Goal: Transaction & Acquisition: Purchase product/service

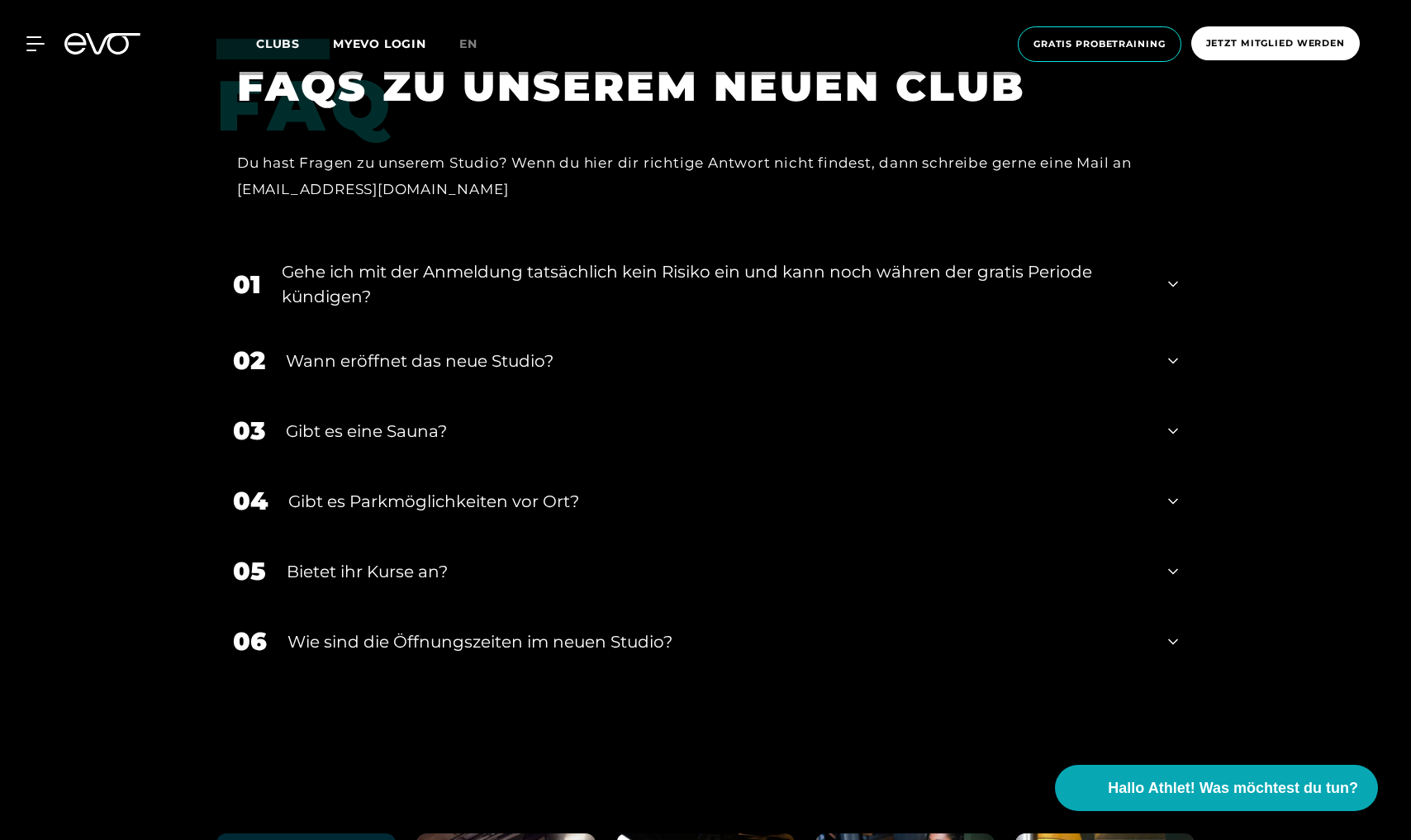
scroll to position [6105, 0]
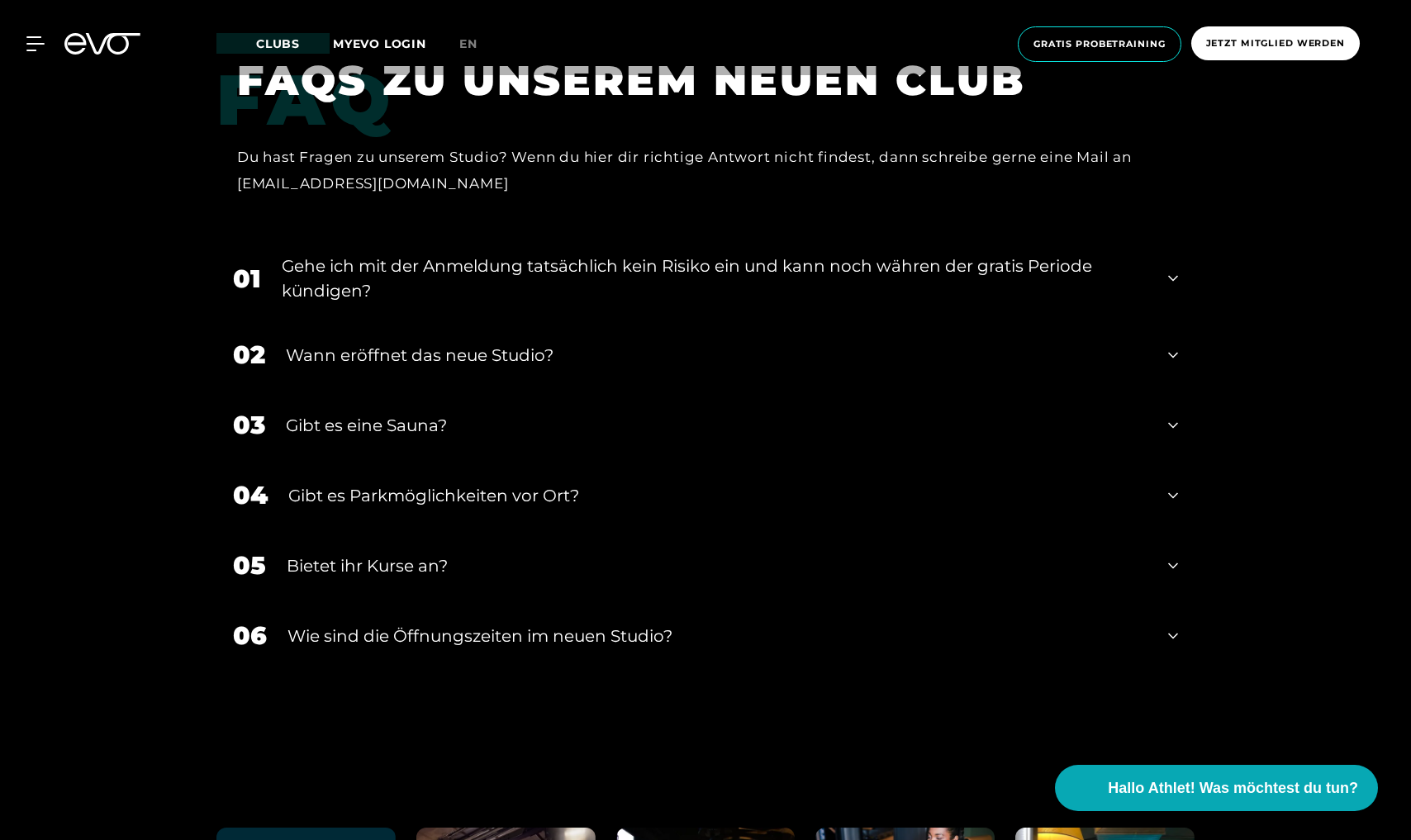
click at [1181, 564] on div "05 Bietet ihr [DEMOGRAPHIC_DATA]?" at bounding box center [705, 565] width 978 height 70
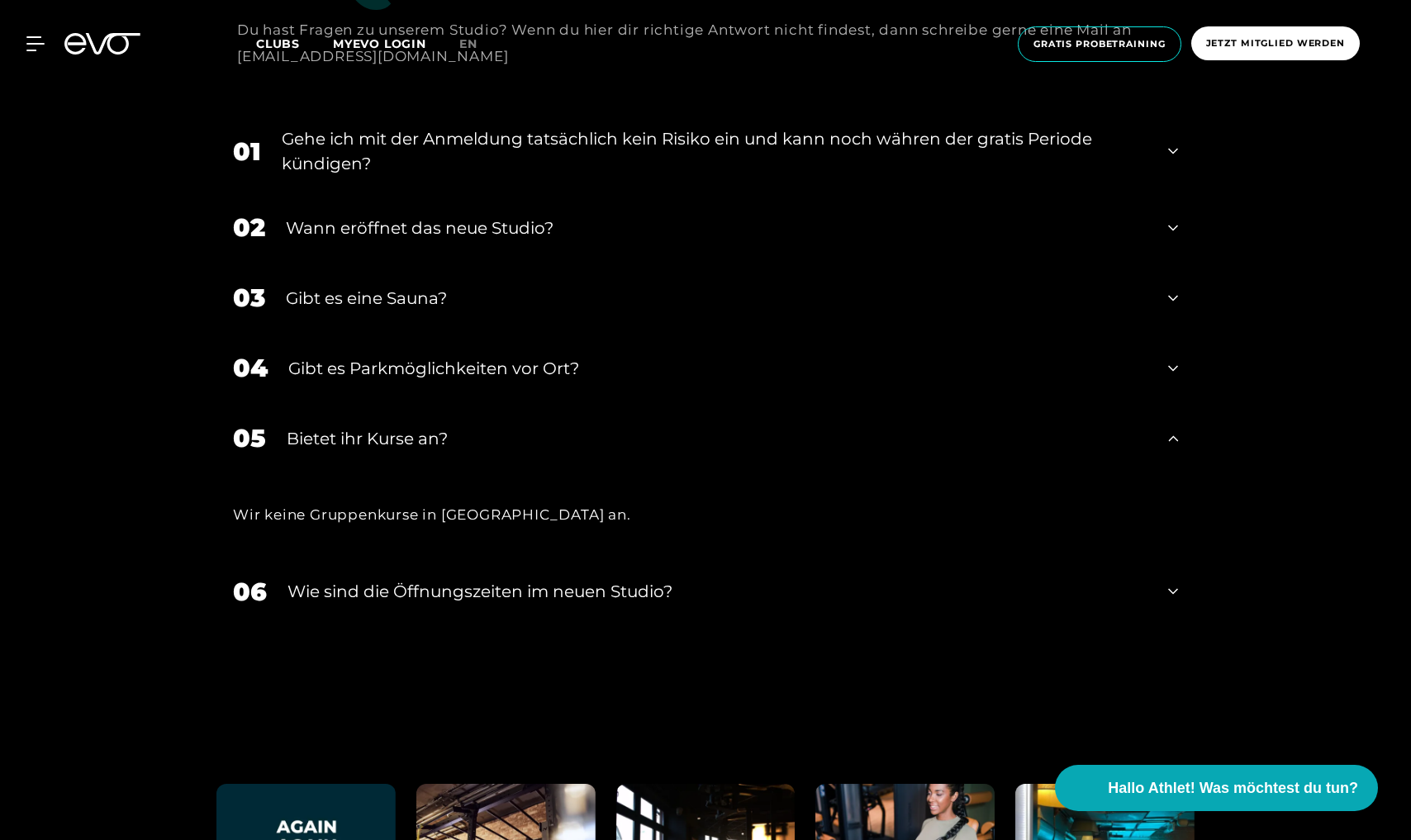
scroll to position [6236, 0]
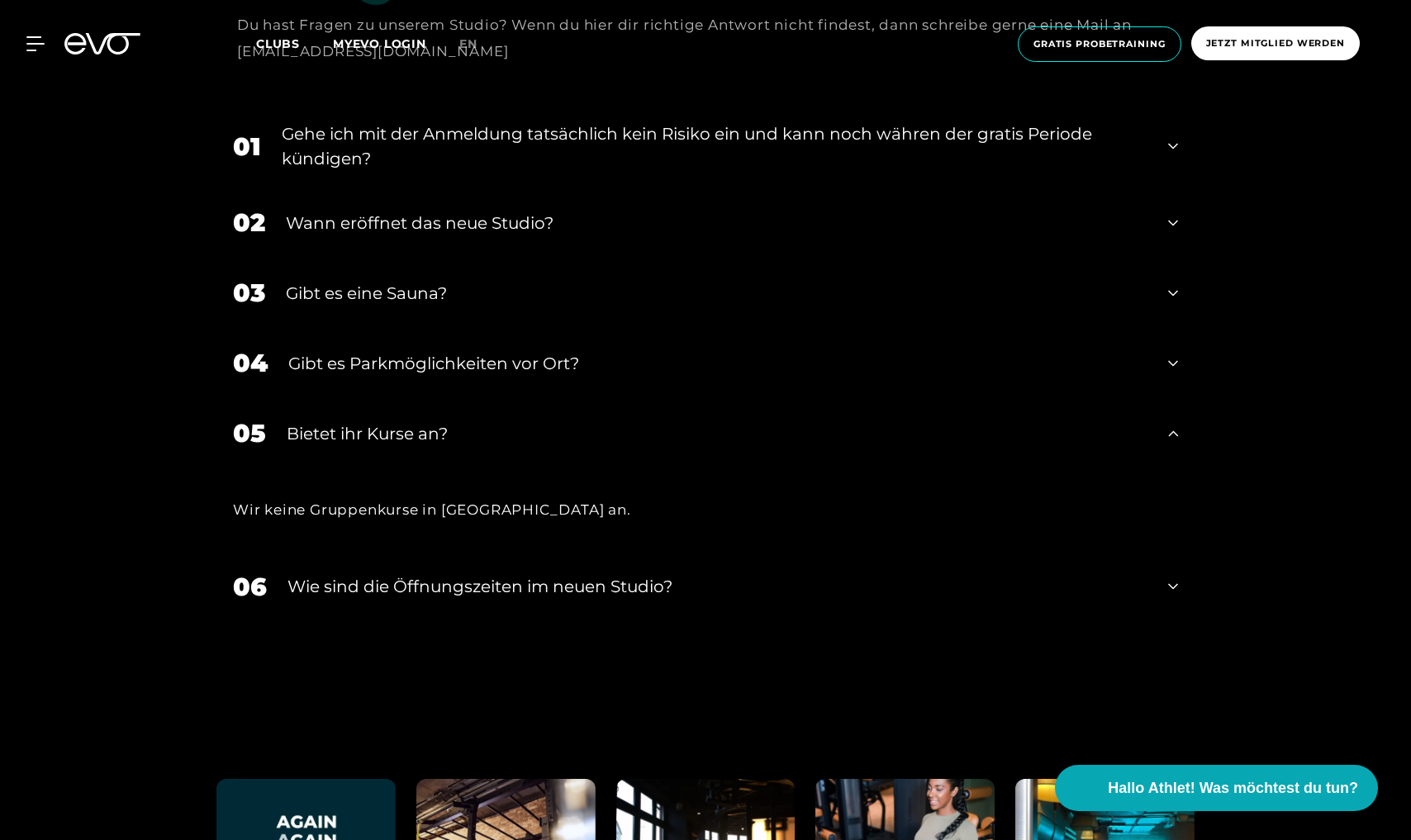
click at [1177, 582] on div "06 ​Wie sind die Öffnungszeiten im neuen Studio?" at bounding box center [705, 587] width 978 height 70
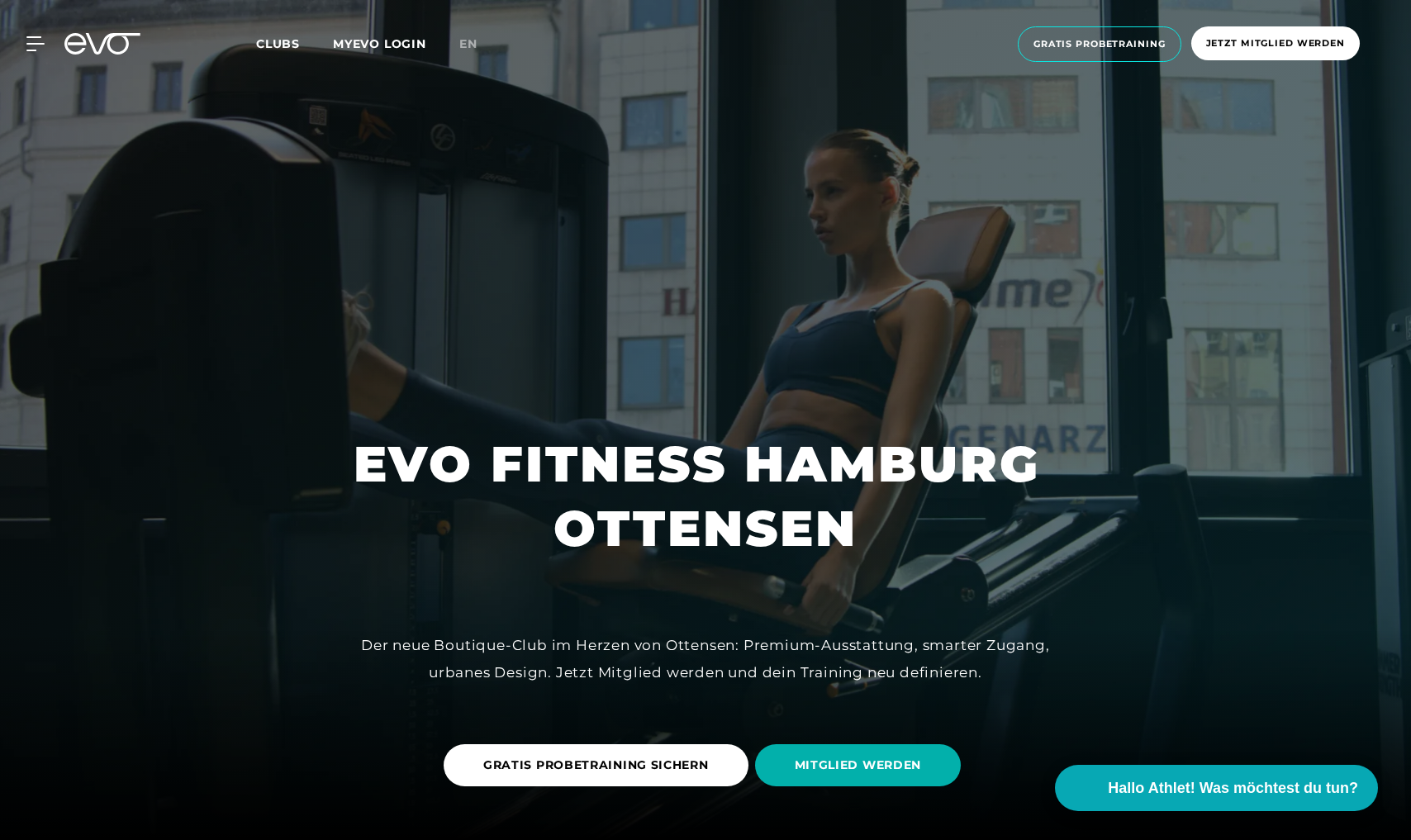
scroll to position [0, 0]
click at [1127, 48] on span "Gratis Probetraining" at bounding box center [1100, 45] width 132 height 14
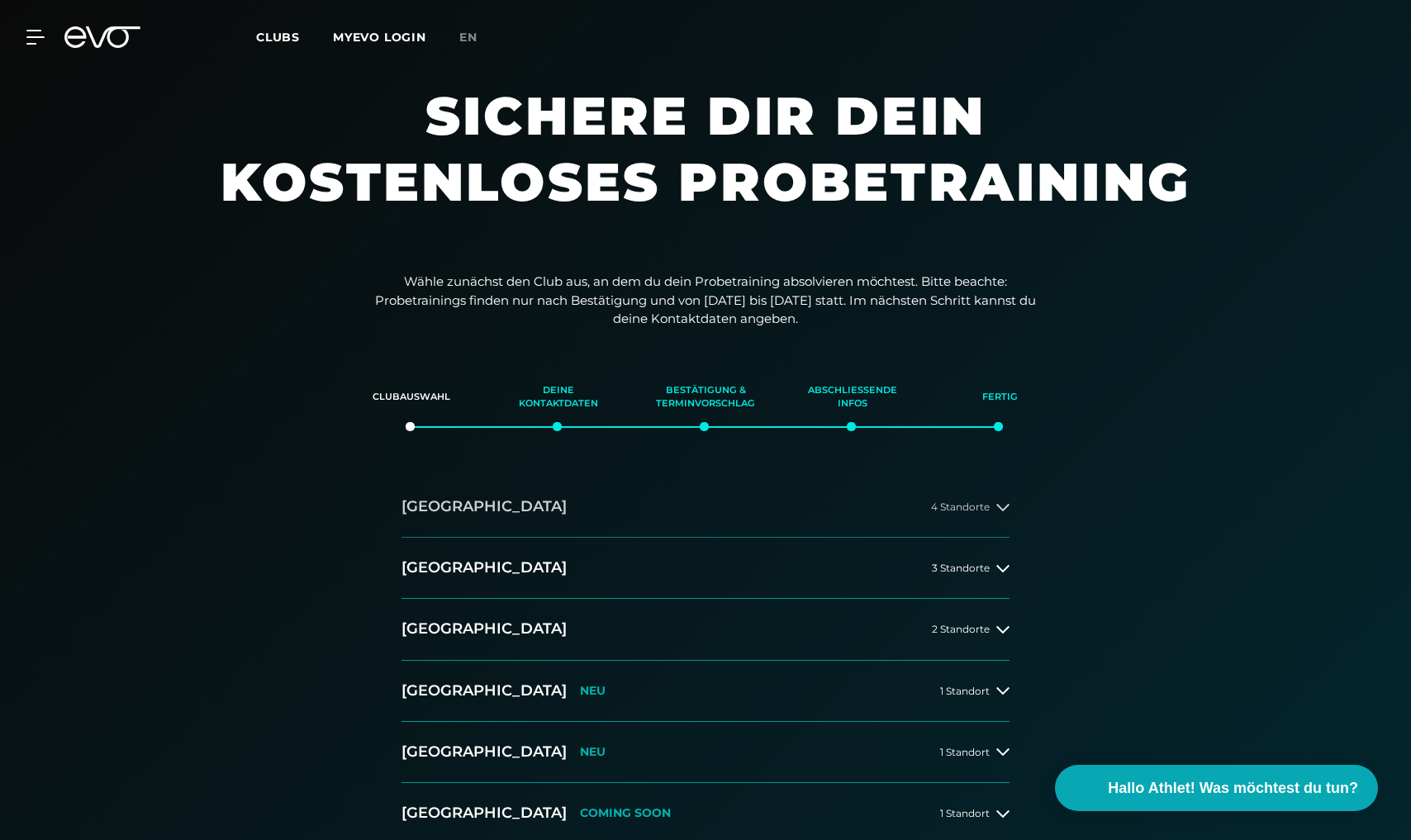
click at [1004, 501] on icon at bounding box center [1002, 506] width 13 height 13
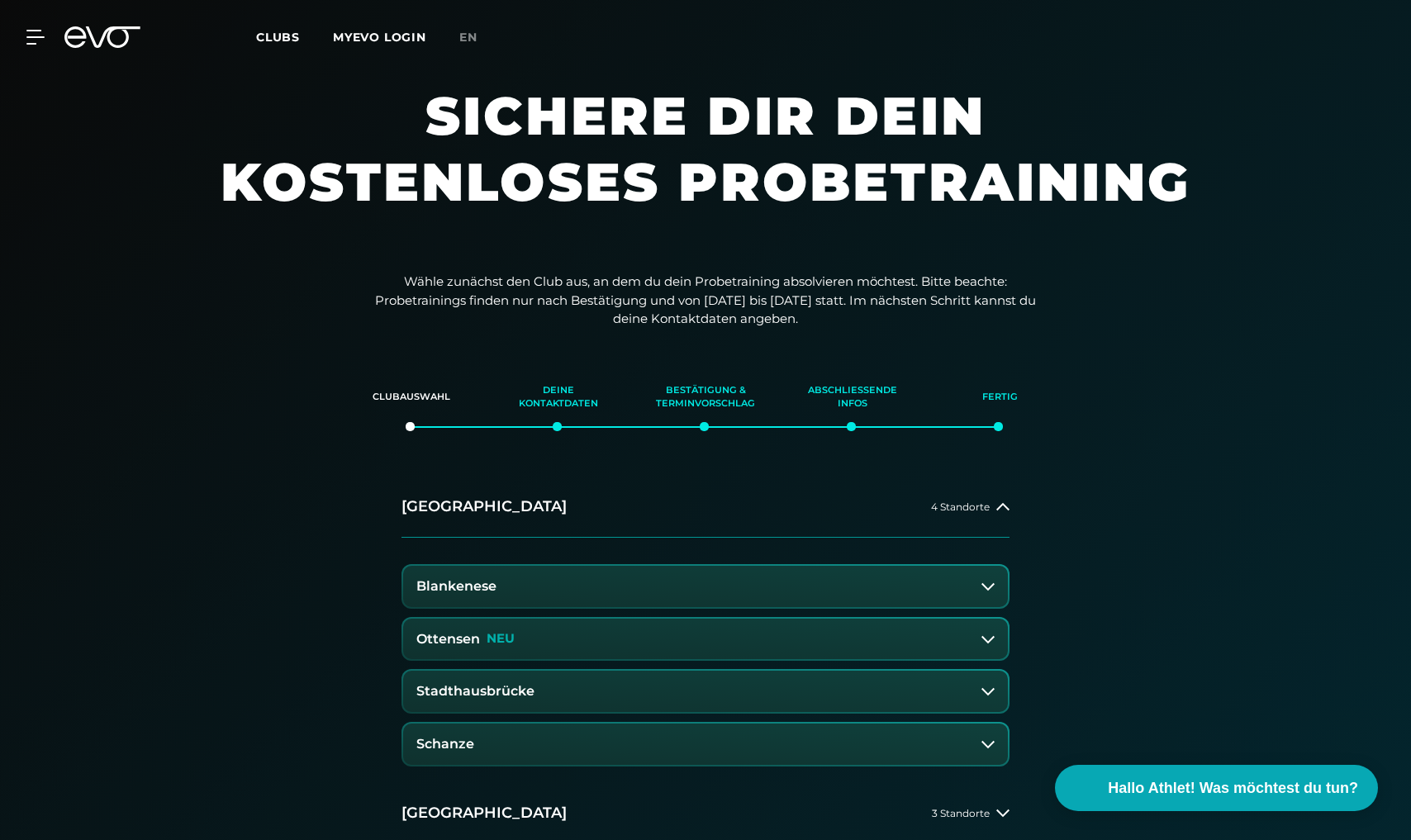
click at [992, 628] on button "Ottensen NEU" at bounding box center [705, 639] width 605 height 41
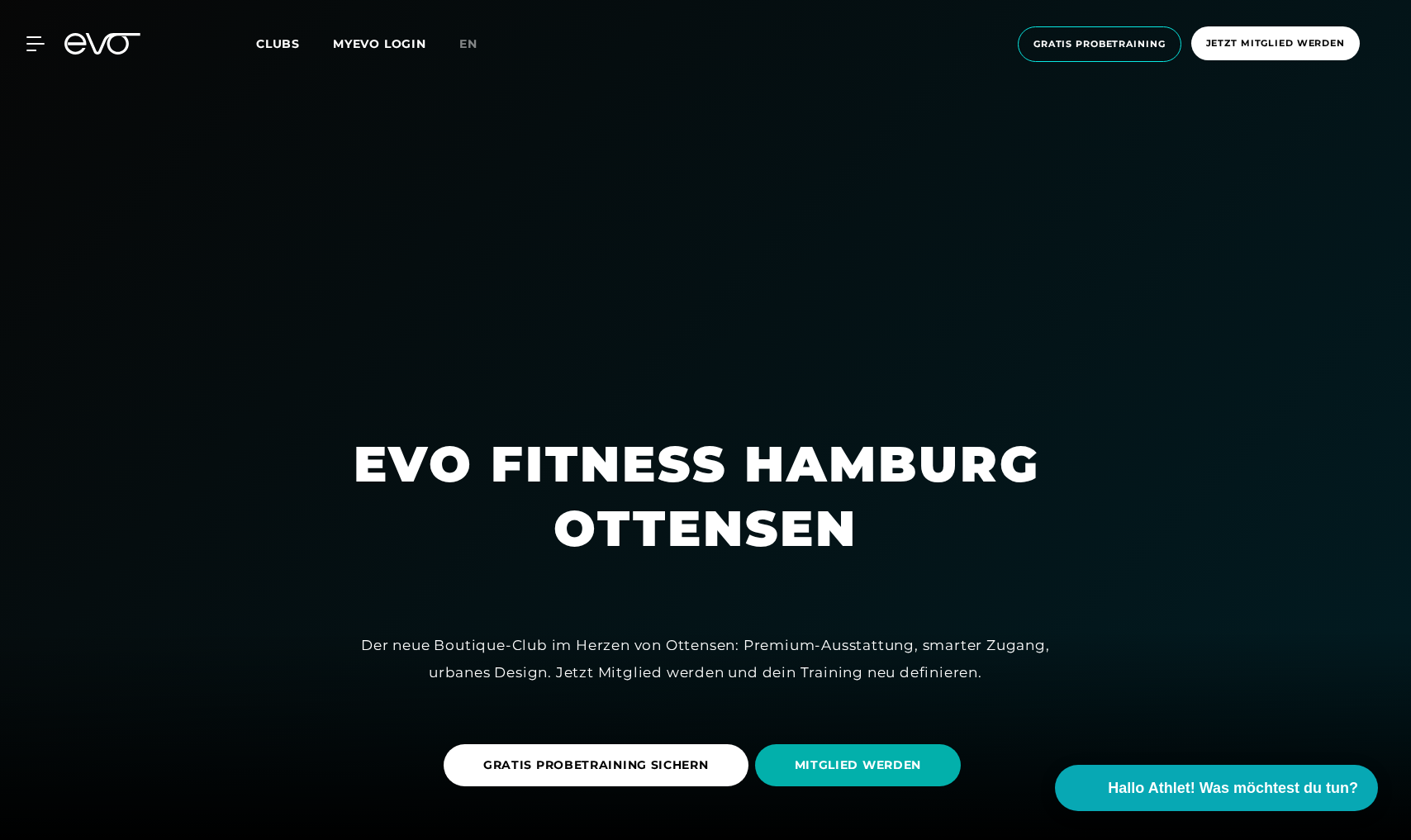
click at [1244, 60] on link "Jetzt Mitglied werden" at bounding box center [1275, 45] width 178 height 36
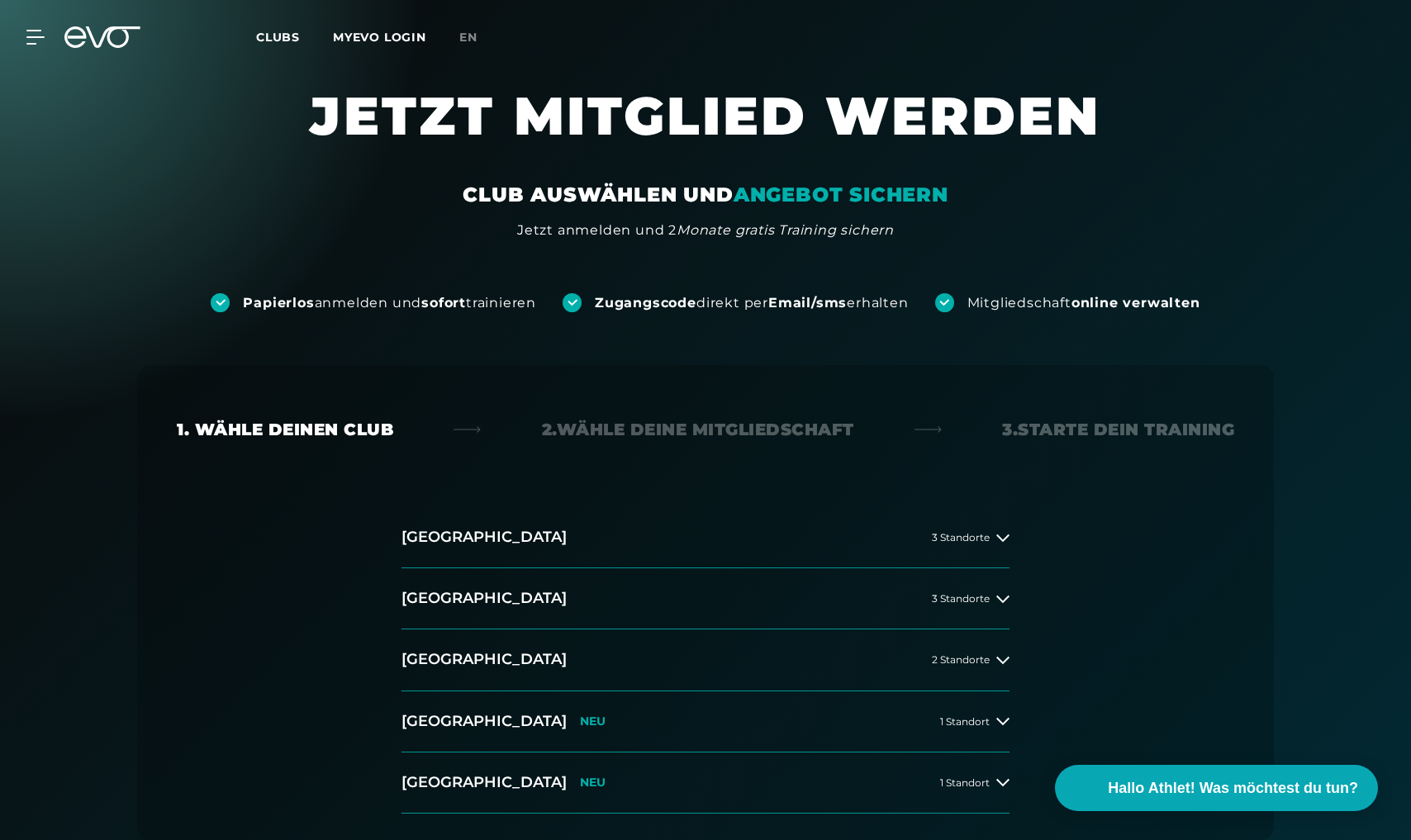
click at [1115, 309] on strong "online verwalten" at bounding box center [1135, 303] width 129 height 16
click at [661, 428] on div "2. Wähle deine Mitgliedschaft" at bounding box center [698, 429] width 312 height 23
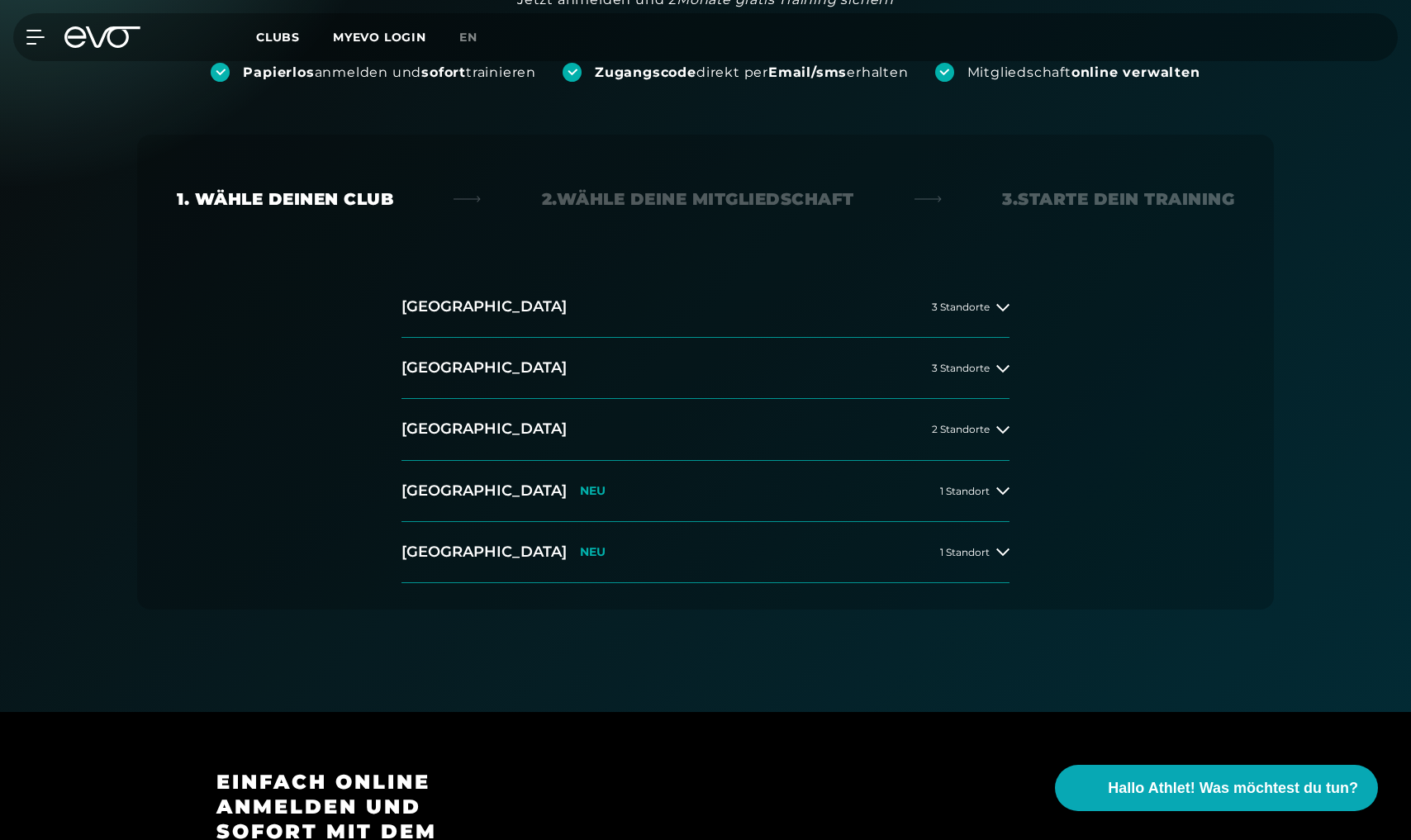
scroll to position [227, 0]
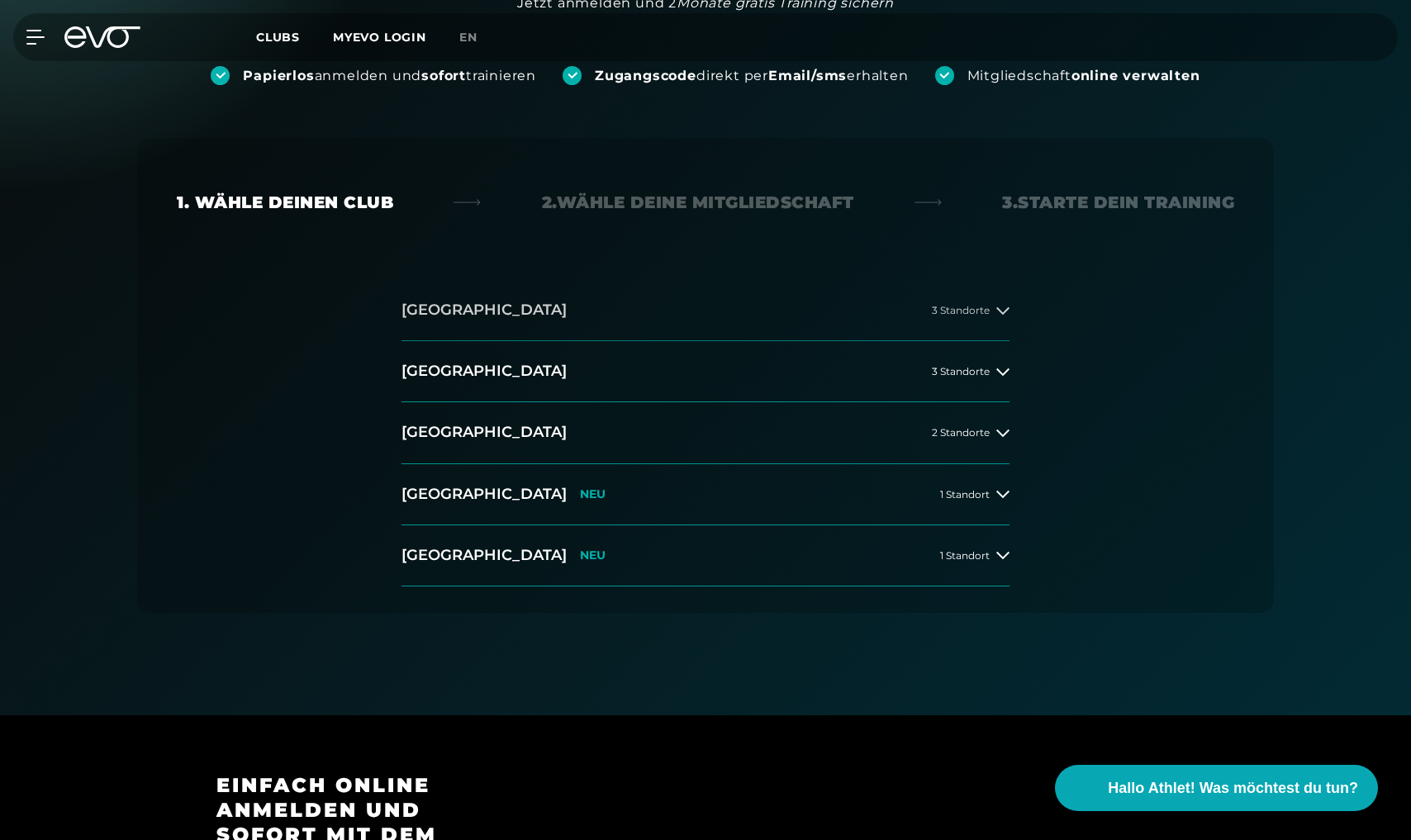
click at [1008, 318] on button "[GEOGRAPHIC_DATA] 3 Standorte" at bounding box center [705, 310] width 608 height 61
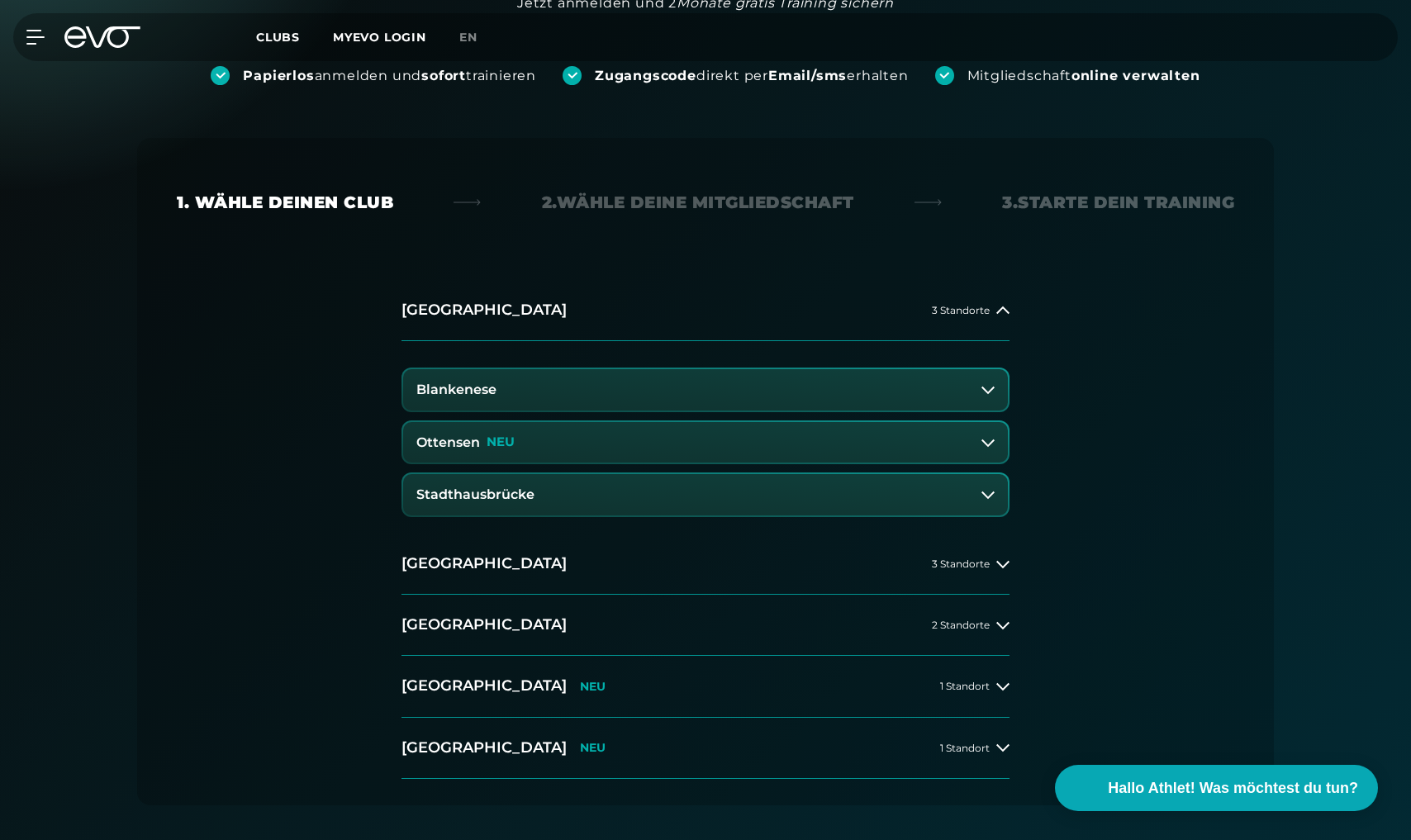
click at [947, 430] on button "Ottensen NEU" at bounding box center [705, 443] width 605 height 41
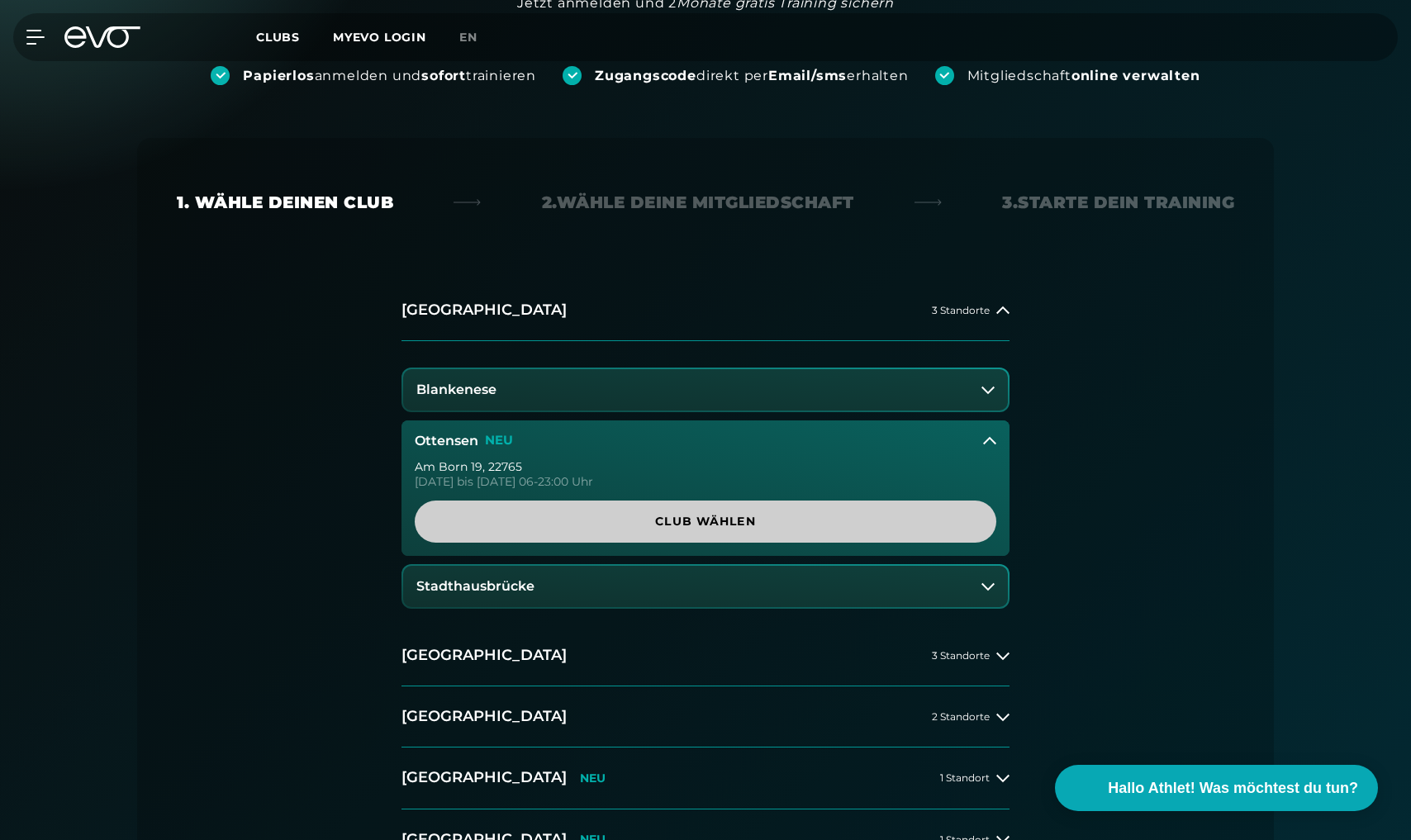
click at [926, 513] on span "Club wählen" at bounding box center [705, 521] width 502 height 17
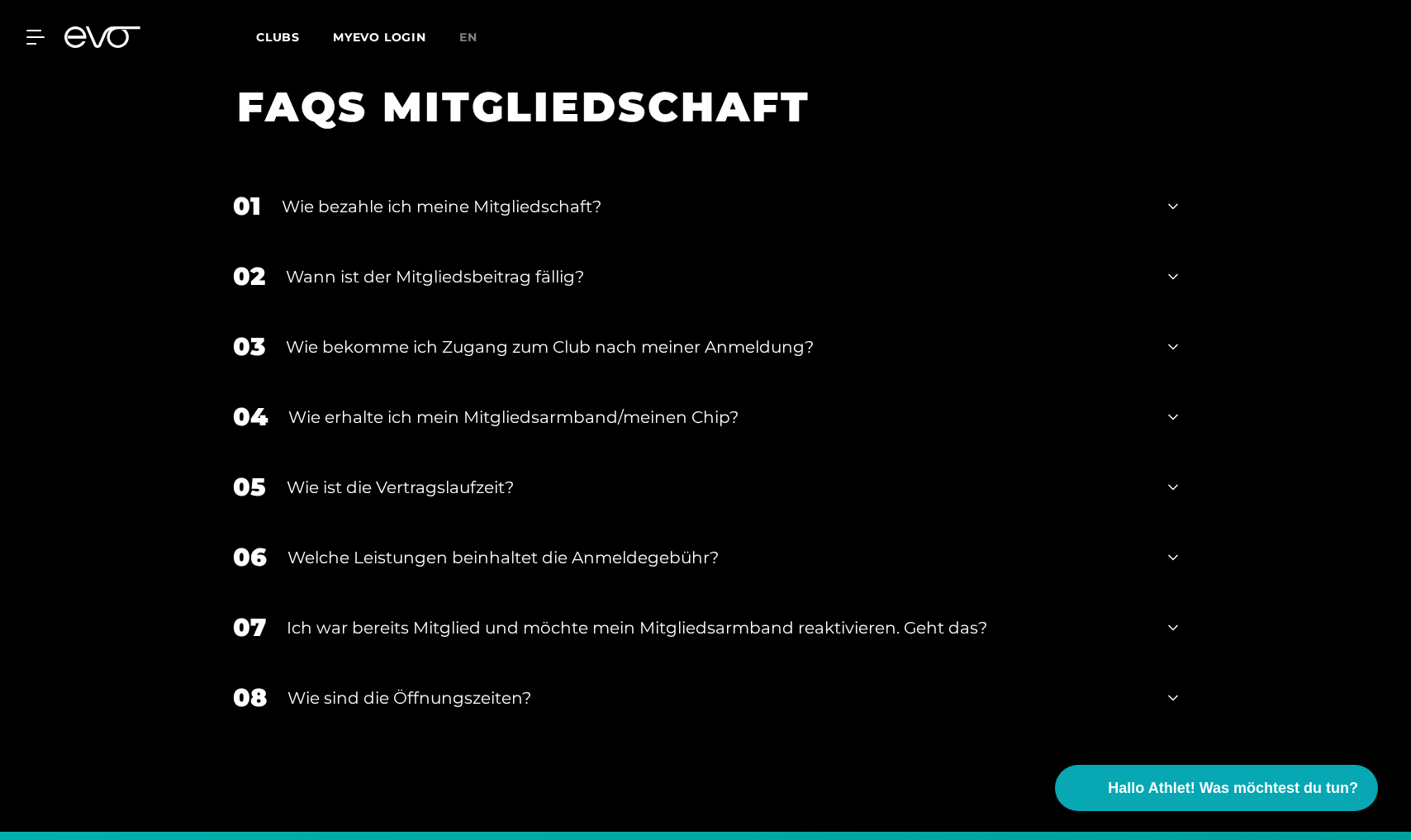
scroll to position [2948, 0]
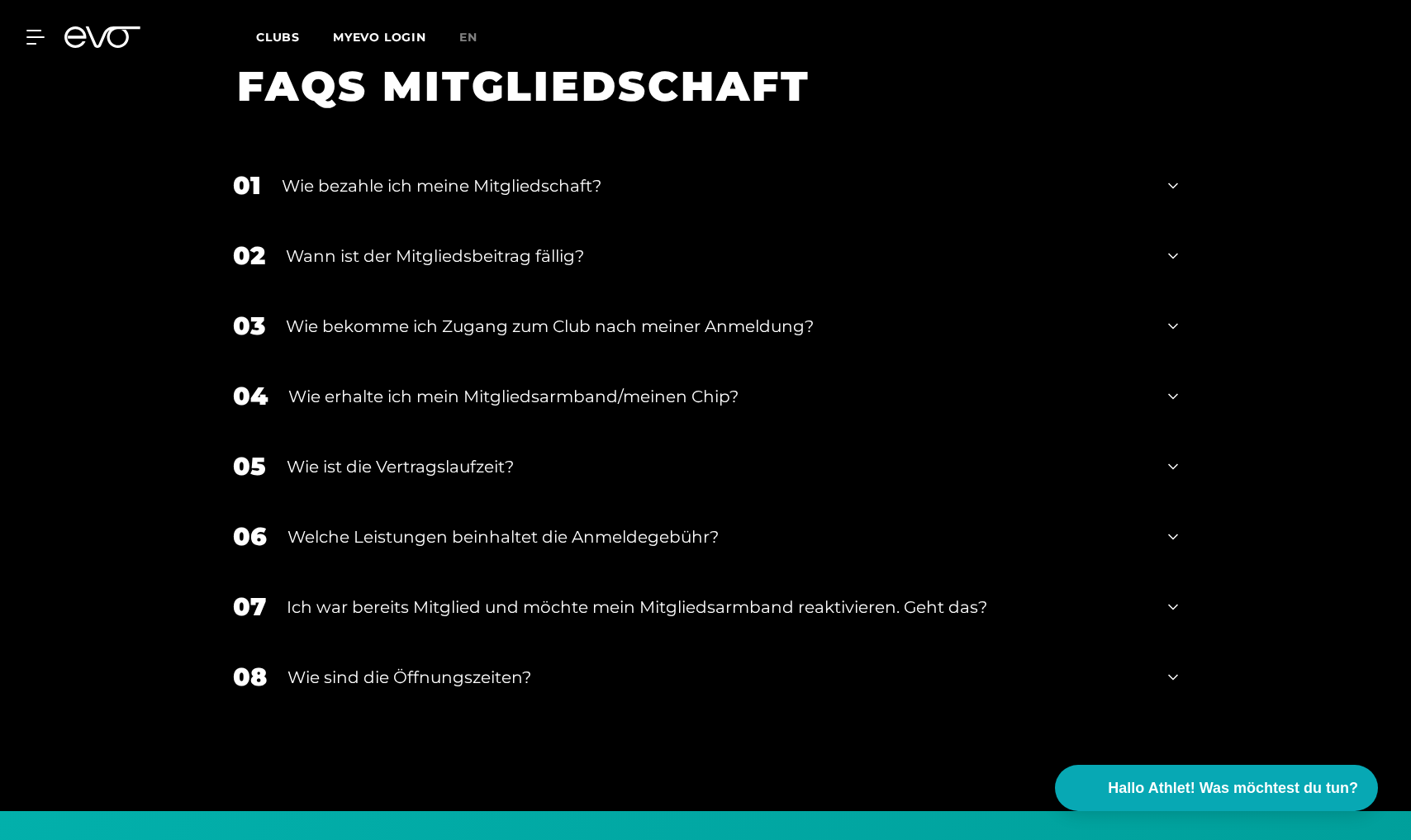
click at [1183, 509] on div "06 Welche Leistungen beinhaltet die Anmeldegebühr?" at bounding box center [705, 536] width 978 height 70
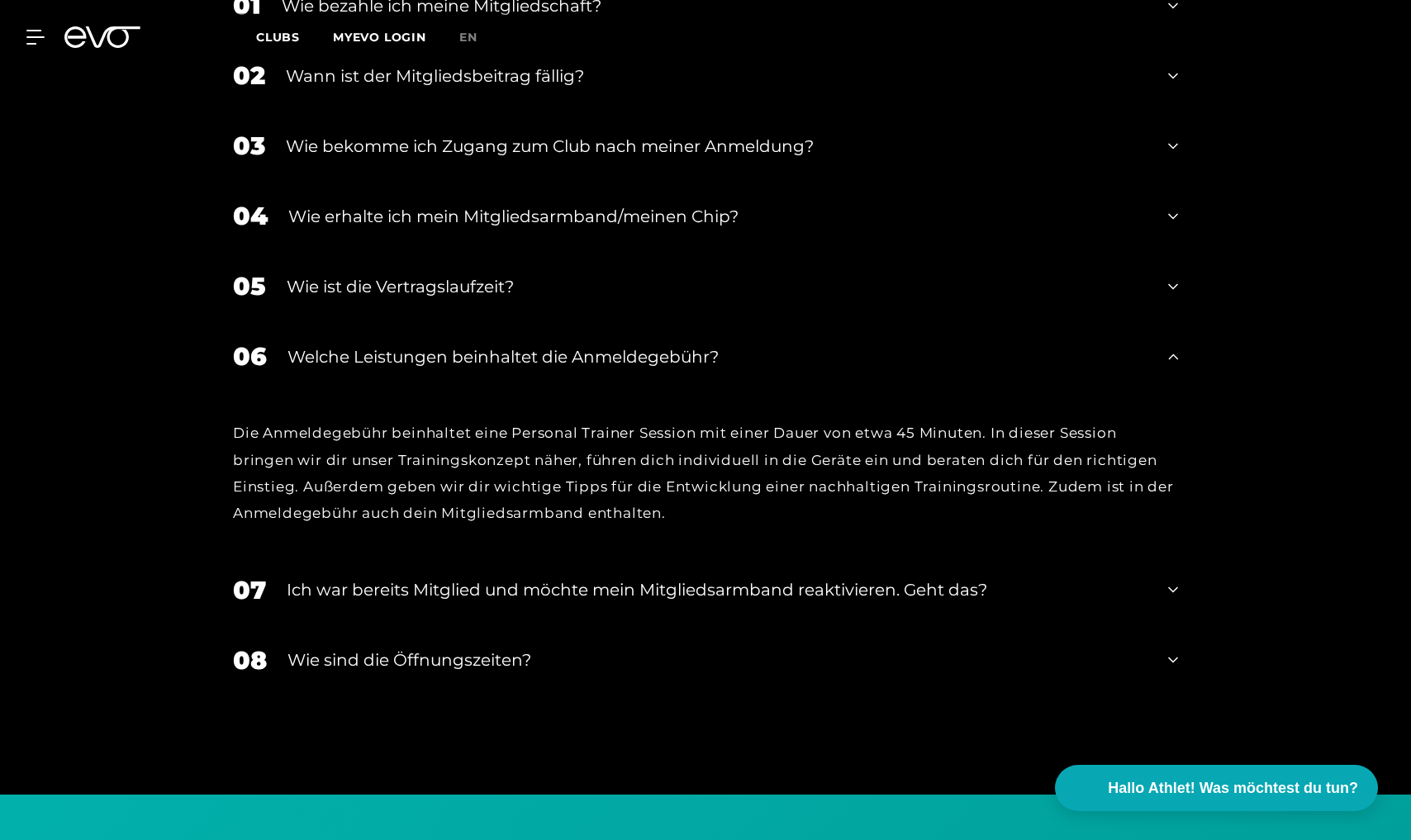
scroll to position [3140, 0]
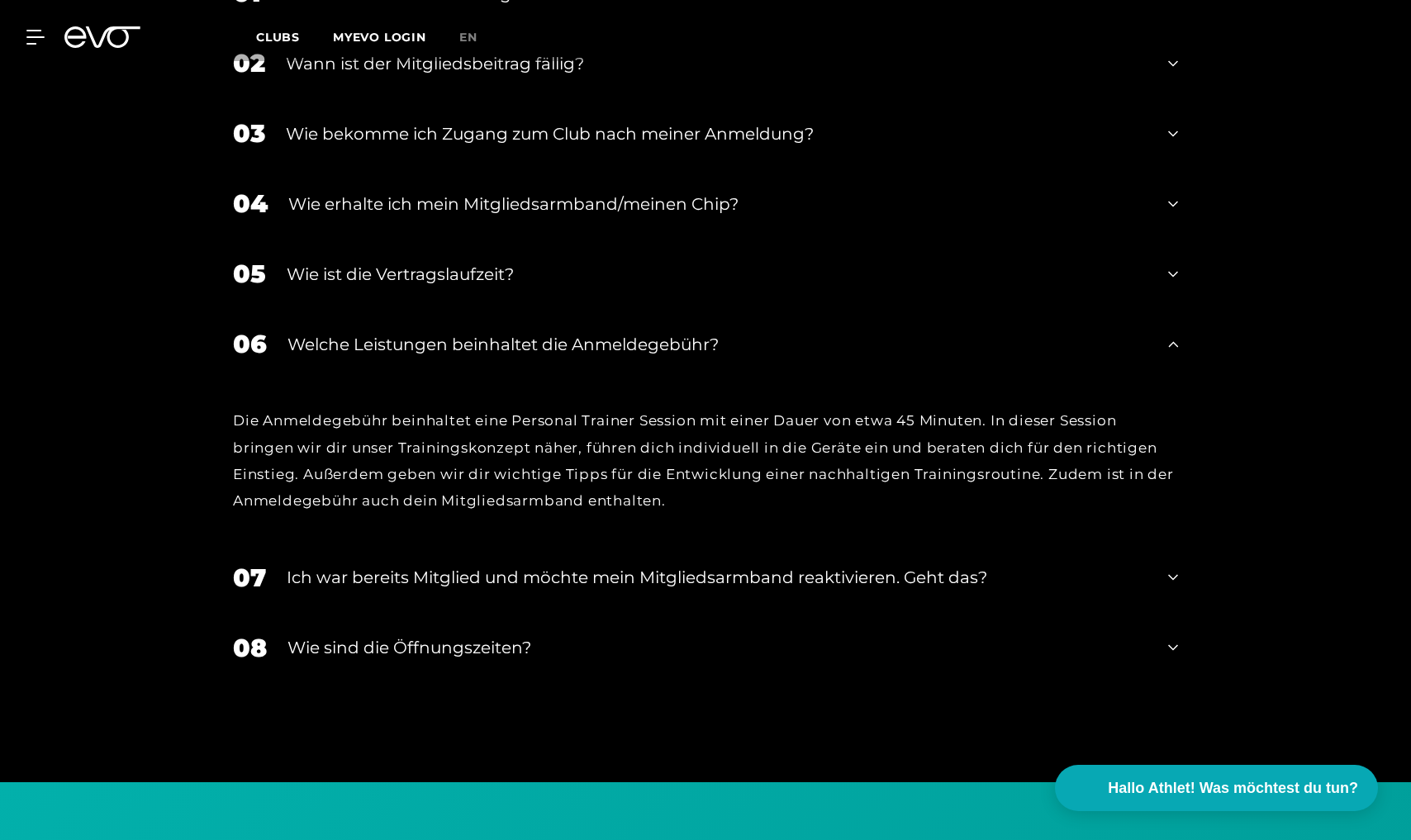
click at [1177, 567] on icon at bounding box center [1172, 577] width 10 height 20
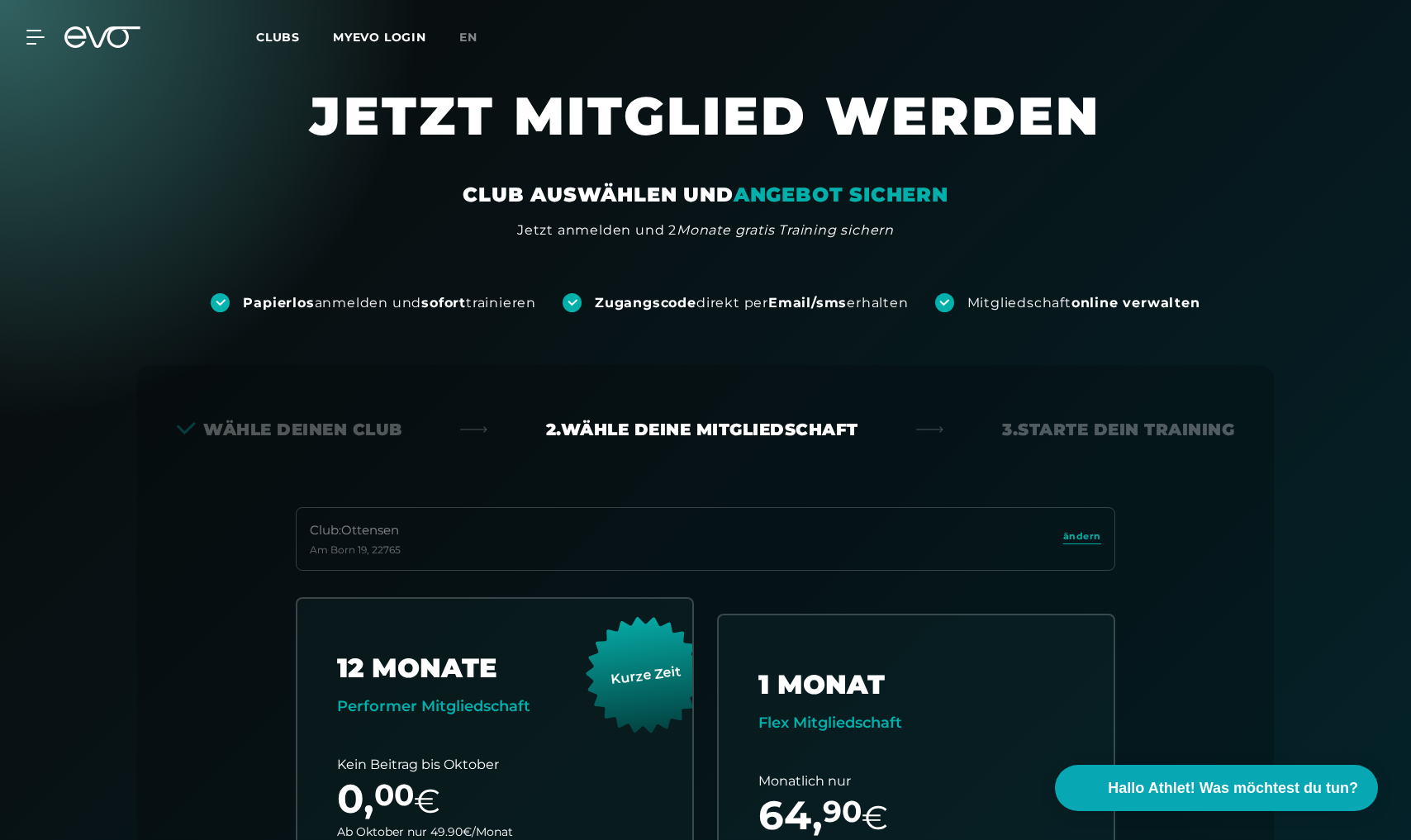
scroll to position [0, 0]
